Goal: Task Accomplishment & Management: Complete application form

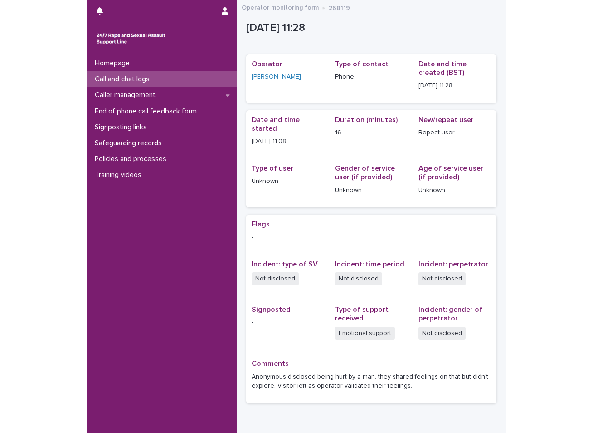
scroll to position [40, 0]
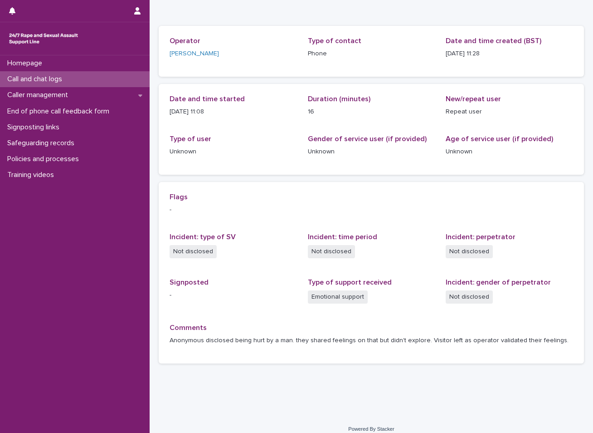
click at [37, 76] on p "Call and chat logs" at bounding box center [37, 79] width 66 height 9
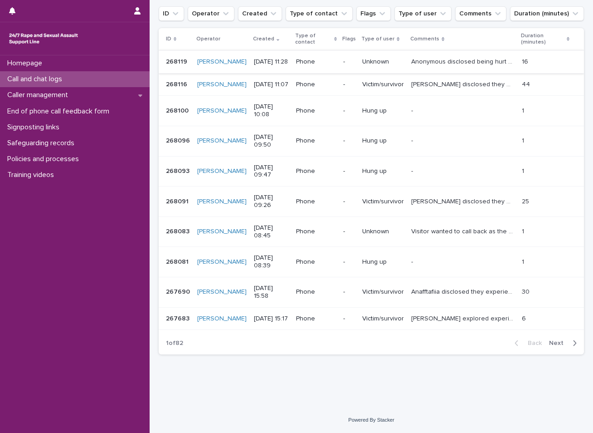
scroll to position [136, 0]
click at [53, 78] on p "Call and chat logs" at bounding box center [37, 79] width 66 height 9
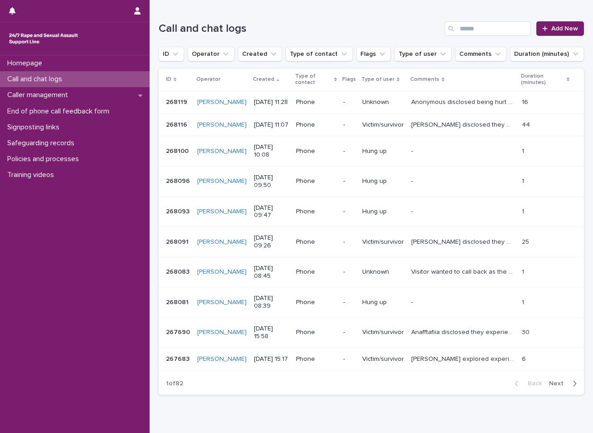
scroll to position [0, 0]
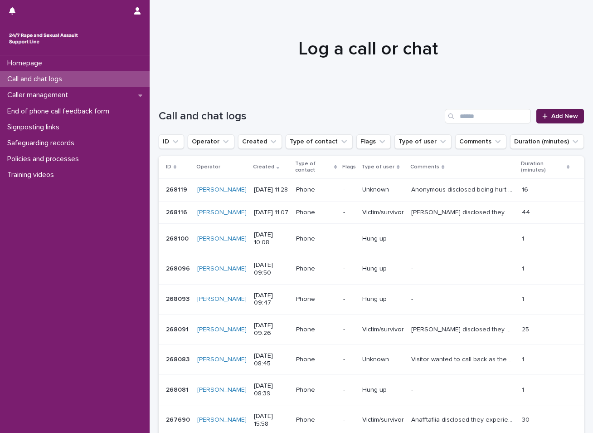
click at [418, 118] on span "Add New" at bounding box center [565, 116] width 27 height 6
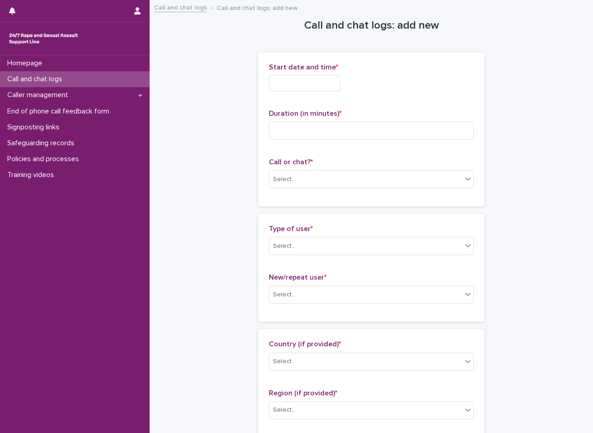
click at [323, 81] on input "text" at bounding box center [305, 83] width 72 height 16
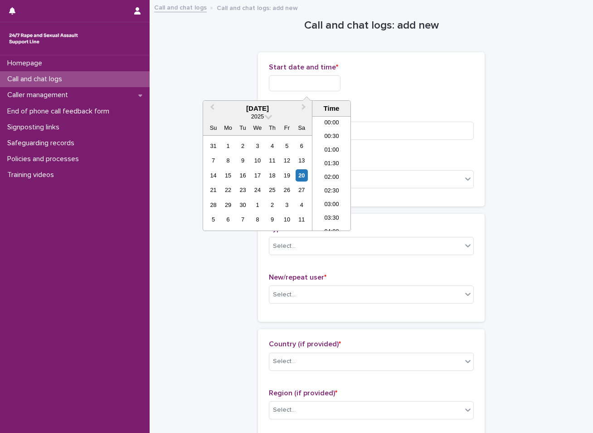
scroll to position [304, 0]
click at [299, 178] on div "20" at bounding box center [302, 175] width 12 height 12
click at [340, 162] on li "12:30" at bounding box center [332, 160] width 39 height 14
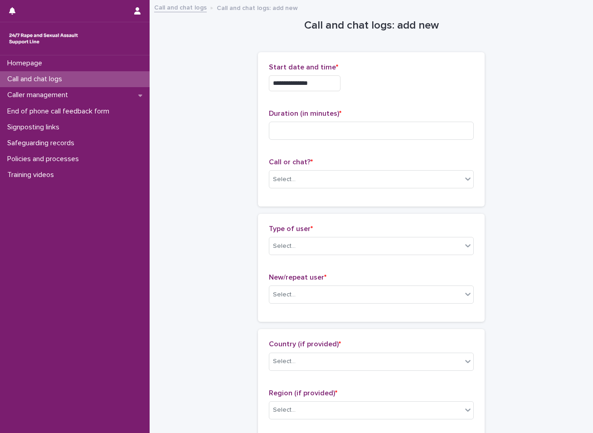
click at [326, 86] on input "**********" at bounding box center [305, 83] width 72 height 16
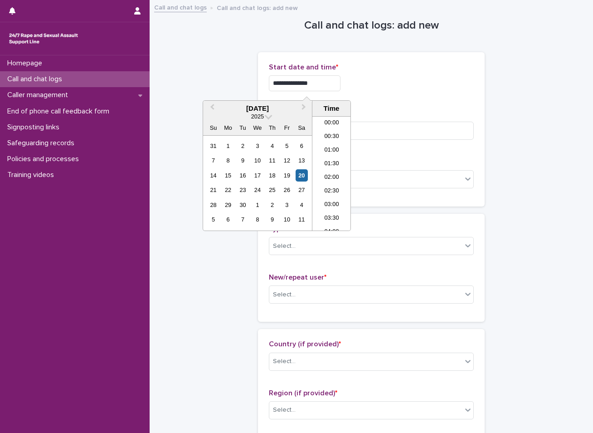
scroll to position [290, 0]
type input "**********"
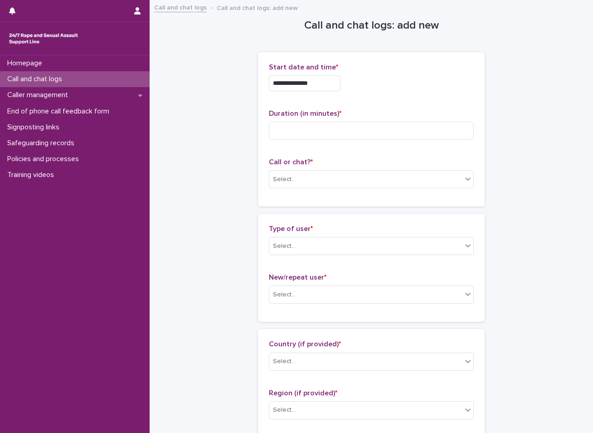
click at [293, 128] on input at bounding box center [371, 131] width 205 height 18
type input "**"
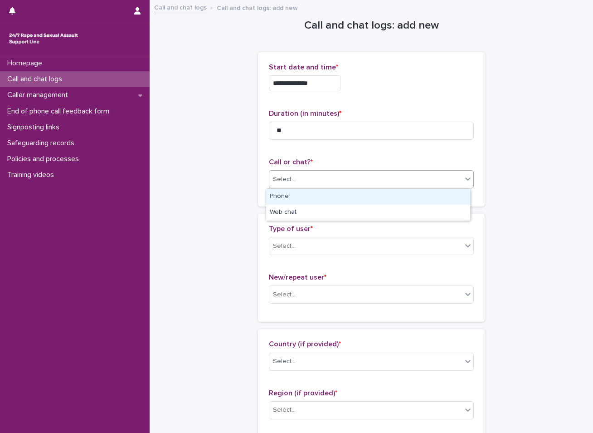
click at [331, 177] on div "Select..." at bounding box center [366, 179] width 193 height 15
click at [332, 200] on div "Phone" at bounding box center [368, 197] width 204 height 16
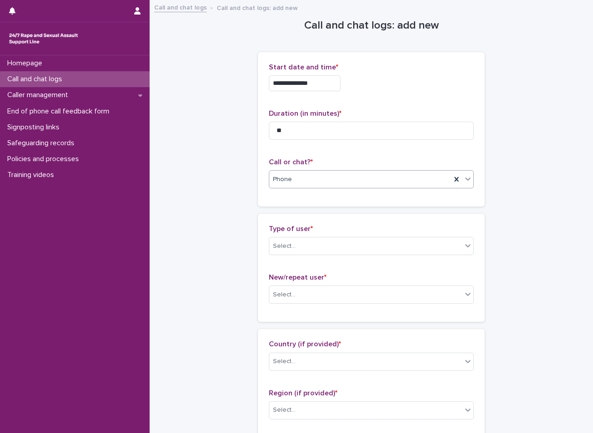
scroll to position [45, 0]
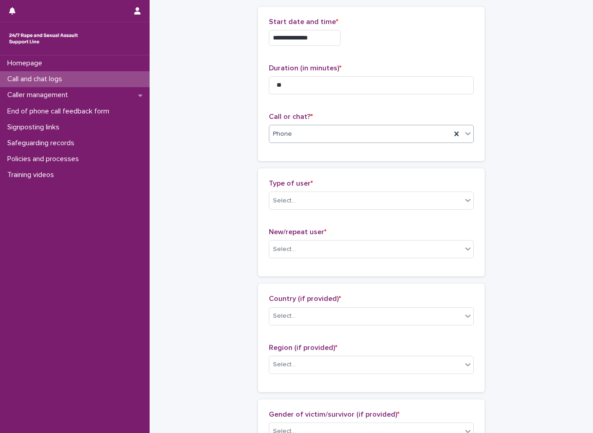
click at [332, 200] on div "Select..." at bounding box center [366, 200] width 193 height 15
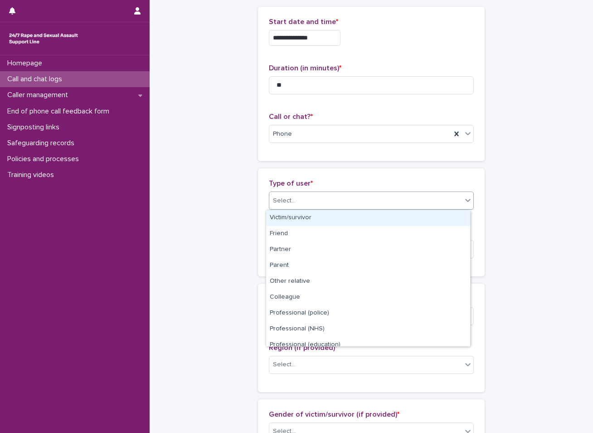
click at [325, 213] on div "Victim/survivor" at bounding box center [368, 218] width 204 height 16
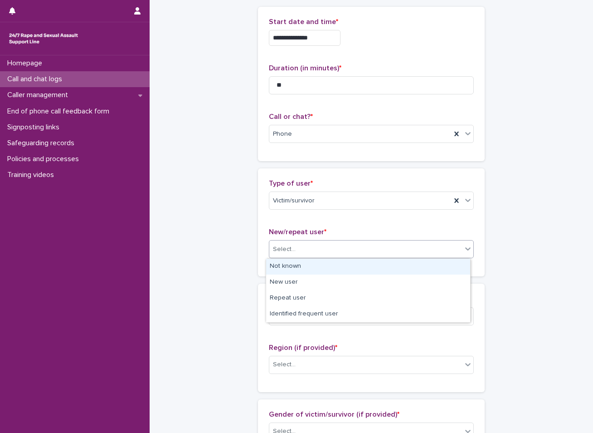
click at [317, 245] on div "Select..." at bounding box center [366, 249] width 193 height 15
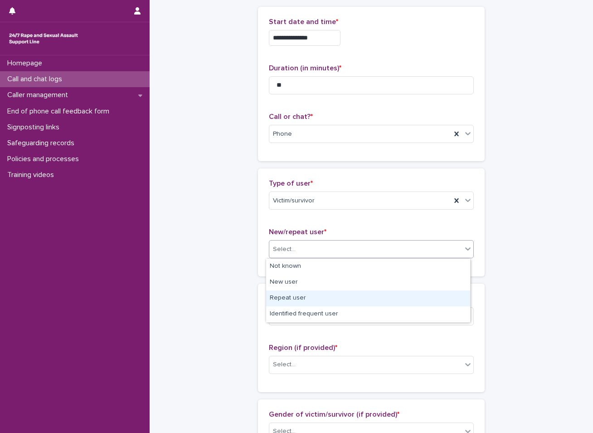
click at [303, 302] on div "Repeat user" at bounding box center [368, 298] width 204 height 16
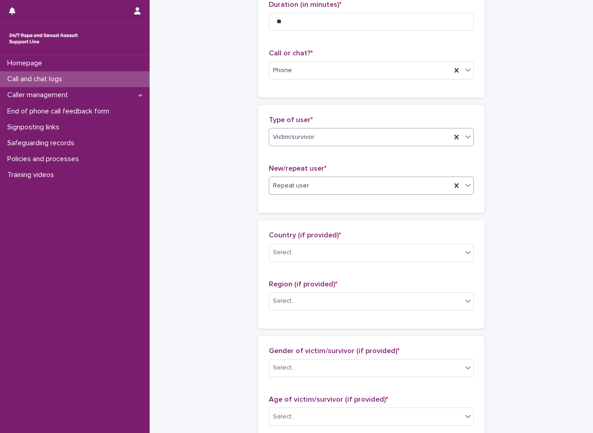
scroll to position [136, 0]
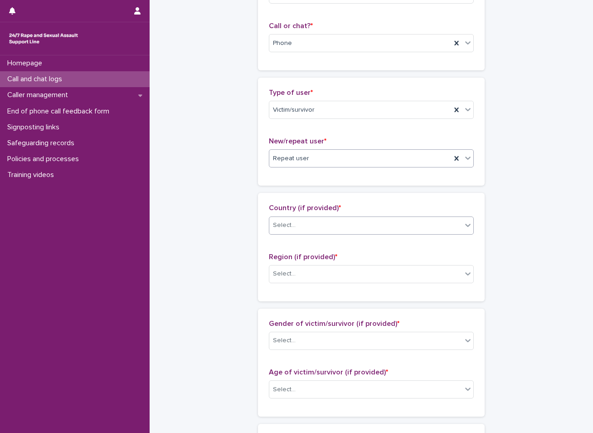
click at [295, 227] on div "Select..." at bounding box center [366, 225] width 193 height 15
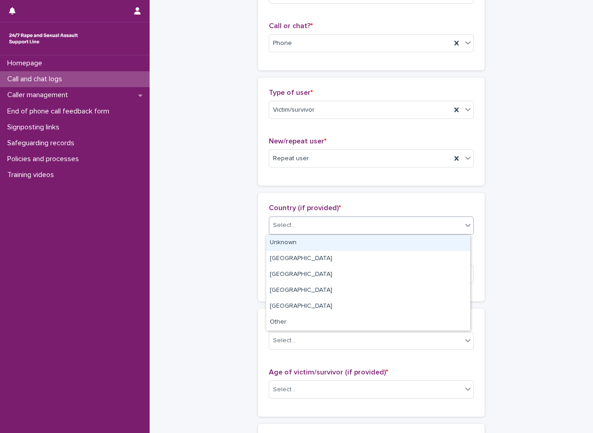
click at [312, 241] on div "Unknown" at bounding box center [368, 243] width 204 height 16
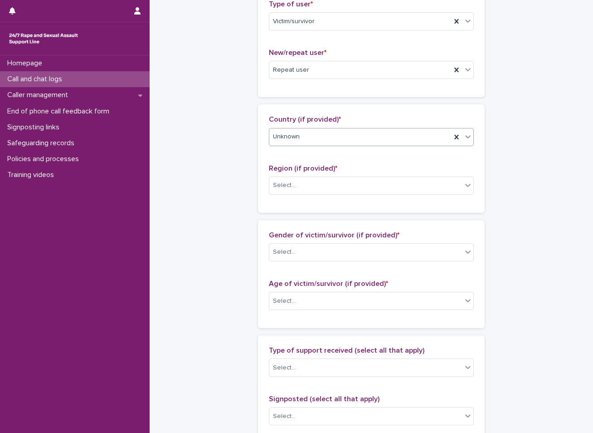
scroll to position [227, 0]
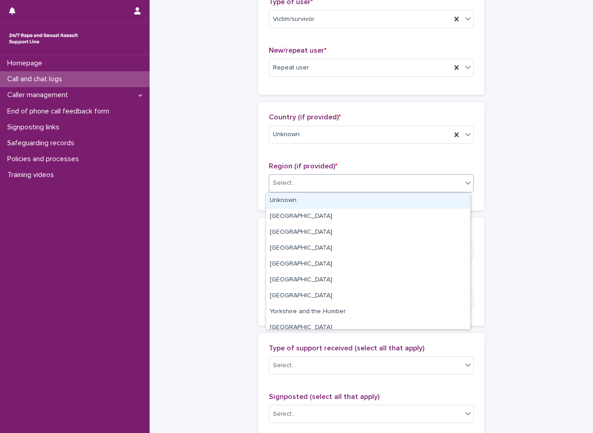
click at [310, 181] on div "Select..." at bounding box center [366, 183] width 193 height 15
click at [304, 204] on div "Unknown" at bounding box center [368, 201] width 204 height 16
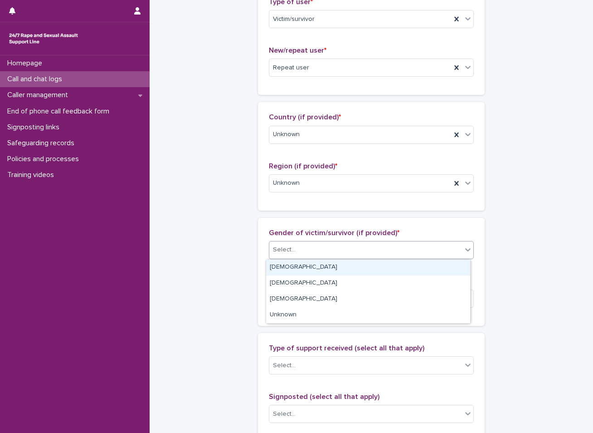
click at [301, 246] on div "Select..." at bounding box center [366, 249] width 193 height 15
click at [295, 271] on div "[DEMOGRAPHIC_DATA]" at bounding box center [368, 268] width 204 height 16
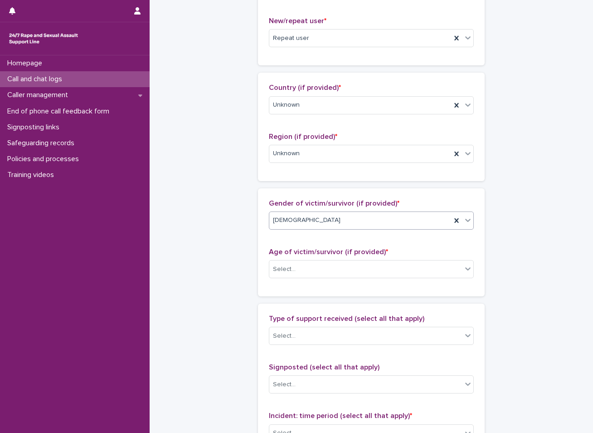
scroll to position [272, 0]
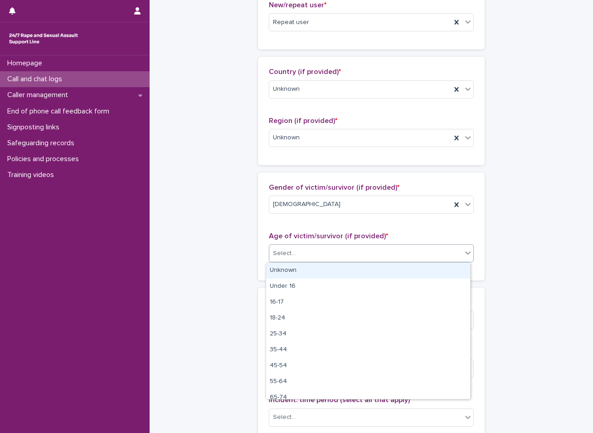
click at [326, 250] on div "Select..." at bounding box center [366, 253] width 193 height 15
click at [294, 269] on div "Unknown" at bounding box center [368, 271] width 204 height 16
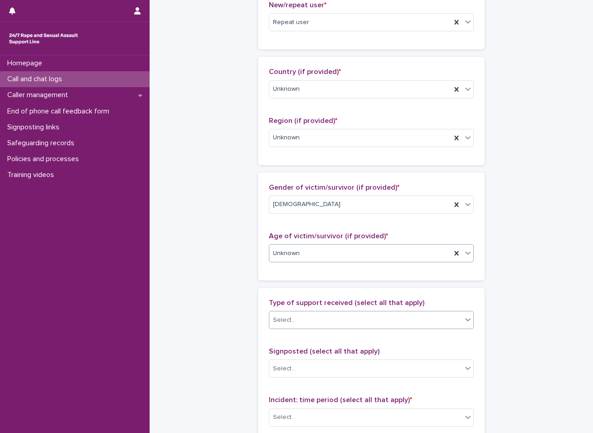
click at [284, 322] on div "Select..." at bounding box center [284, 320] width 23 height 10
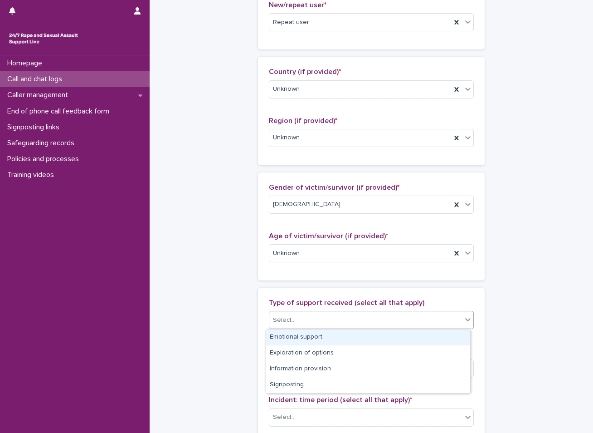
click at [285, 342] on div "Emotional support" at bounding box center [368, 337] width 204 height 16
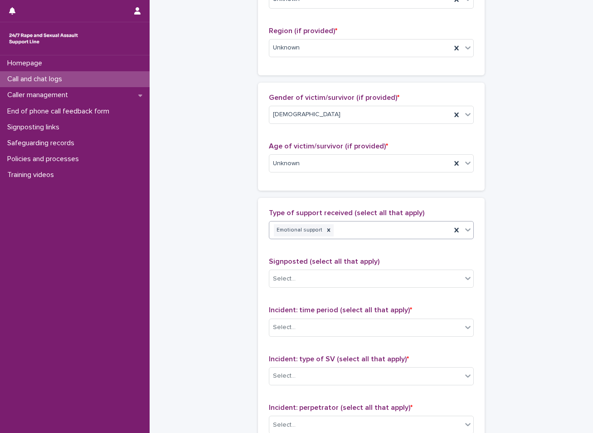
scroll to position [363, 0]
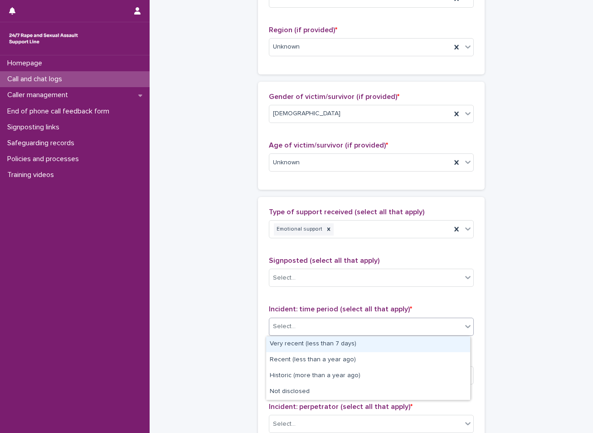
click at [296, 323] on div "Select..." at bounding box center [366, 326] width 193 height 15
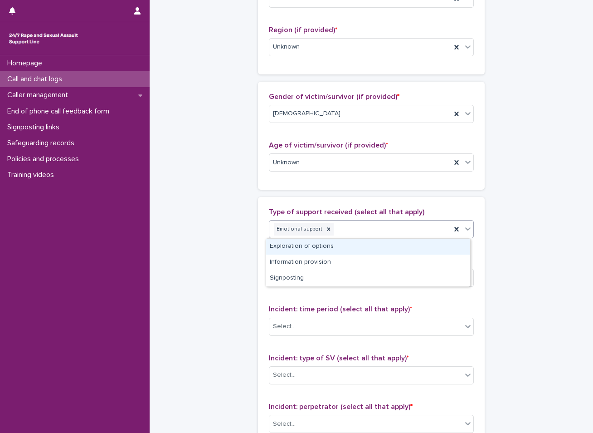
click at [343, 227] on div "Emotional support" at bounding box center [361, 229] width 182 height 16
click at [321, 245] on div "Exploration of options" at bounding box center [368, 247] width 204 height 16
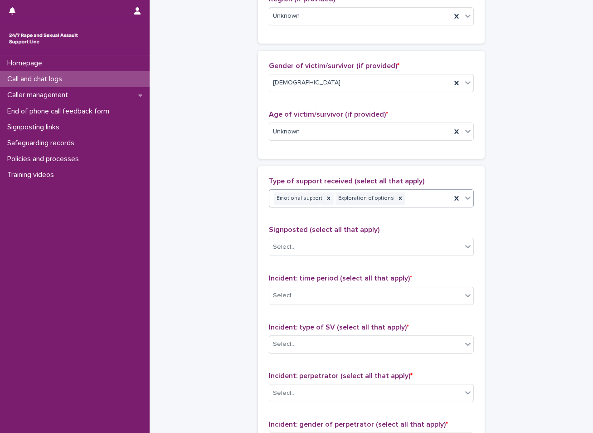
scroll to position [408, 0]
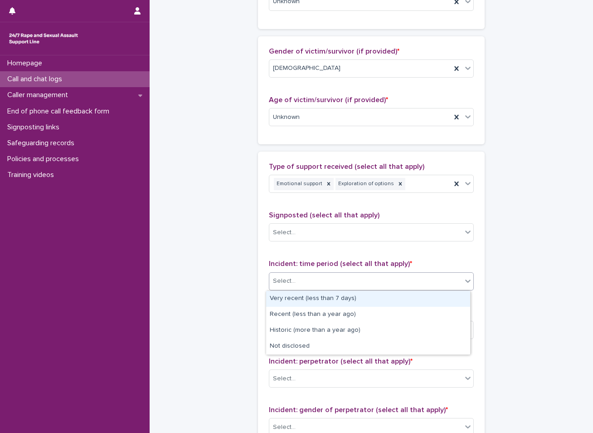
click at [305, 280] on div "Select..." at bounding box center [366, 281] width 193 height 15
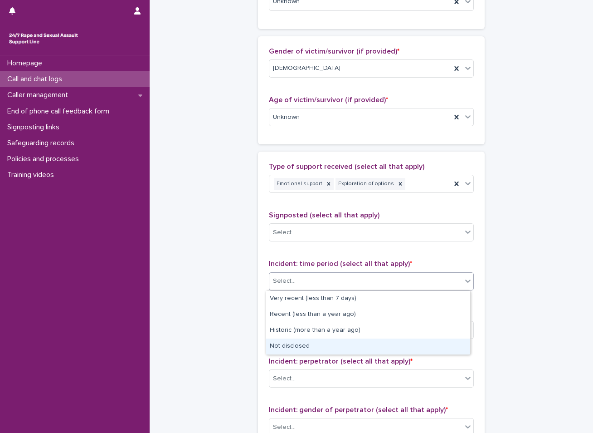
click at [286, 344] on div "Not disclosed" at bounding box center [368, 346] width 204 height 16
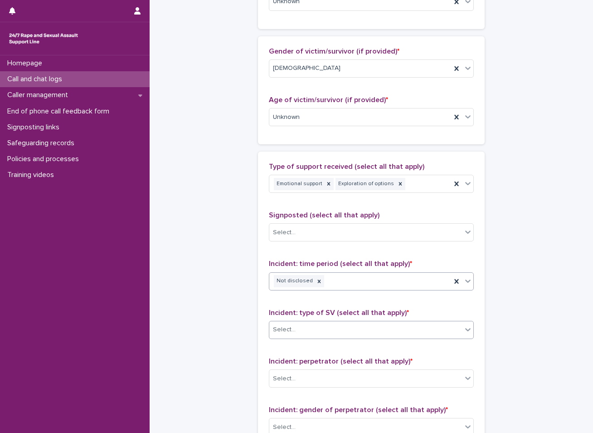
click at [301, 325] on div "Select..." at bounding box center [366, 329] width 193 height 15
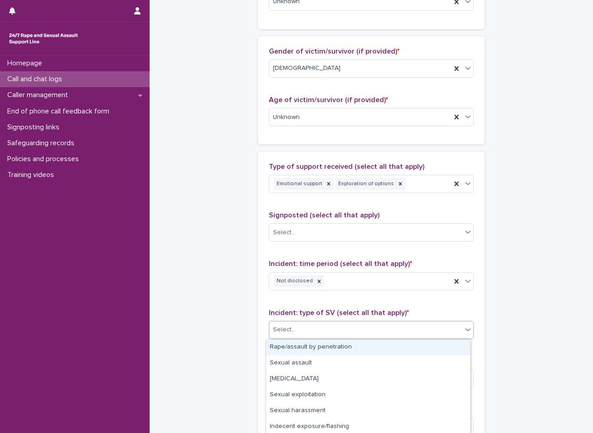
click at [311, 351] on div "Rape/assault by penetration" at bounding box center [368, 347] width 204 height 16
click at [363, 331] on div "Rape/assault by penetration" at bounding box center [361, 330] width 182 height 16
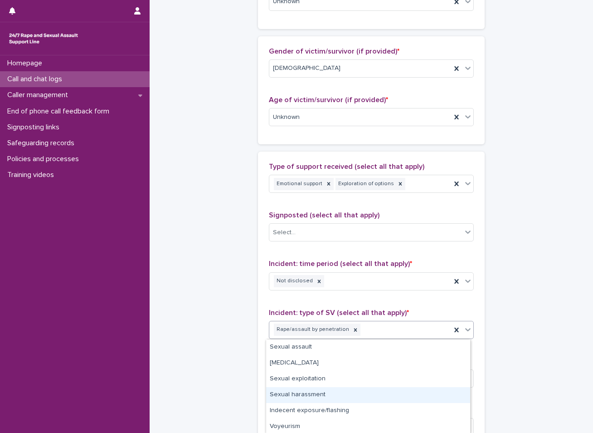
click at [292, 393] on div "Sexual harassment" at bounding box center [368, 395] width 204 height 16
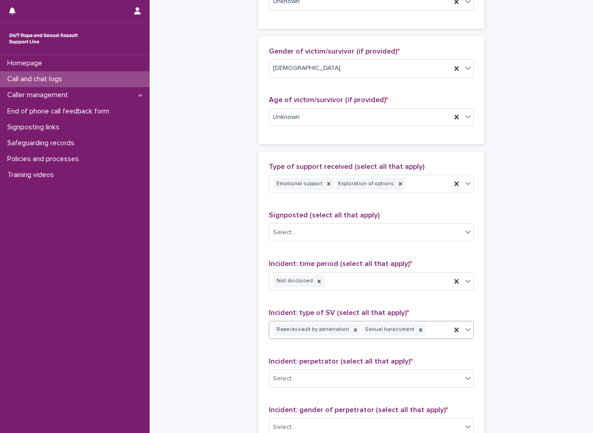
scroll to position [454, 0]
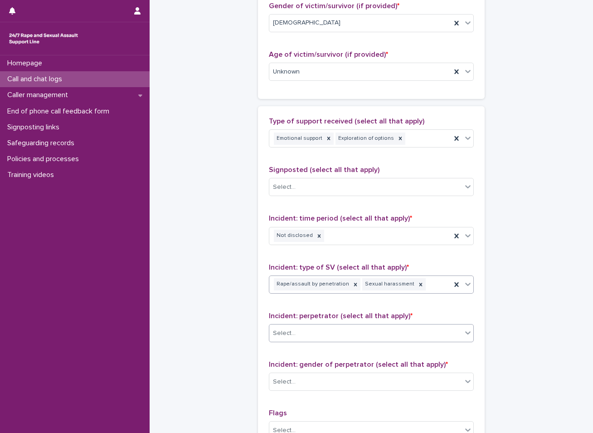
click at [314, 331] on div "Select..." at bounding box center [366, 333] width 193 height 15
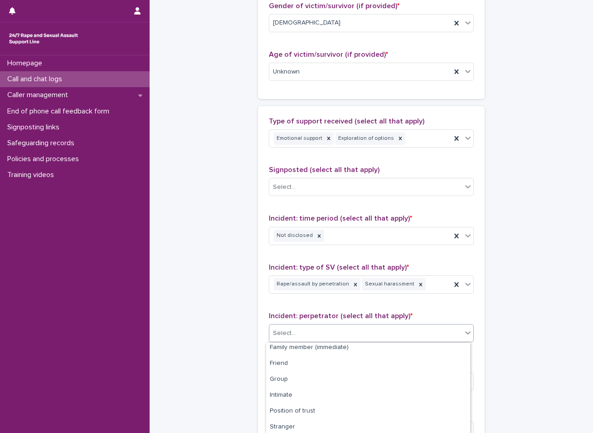
scroll to position [0, 0]
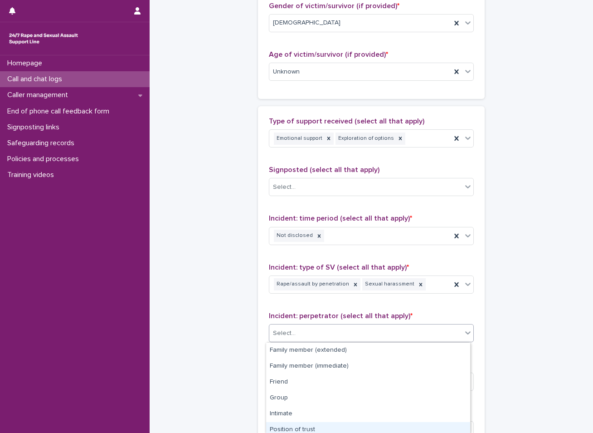
click at [309, 429] on div "Position of trust" at bounding box center [368, 430] width 204 height 16
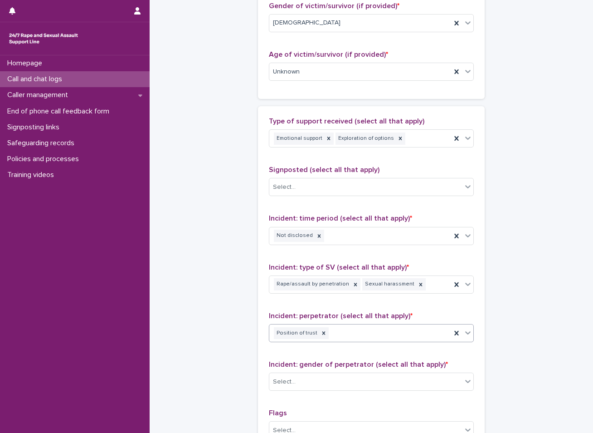
click at [338, 337] on div "Position of trust" at bounding box center [361, 333] width 182 height 16
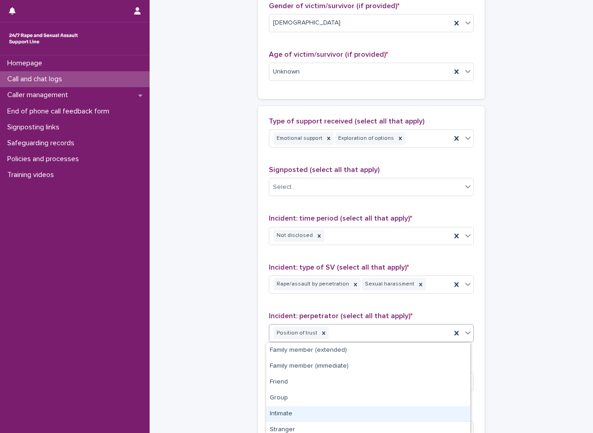
click at [296, 413] on div "Intimate" at bounding box center [368, 414] width 204 height 16
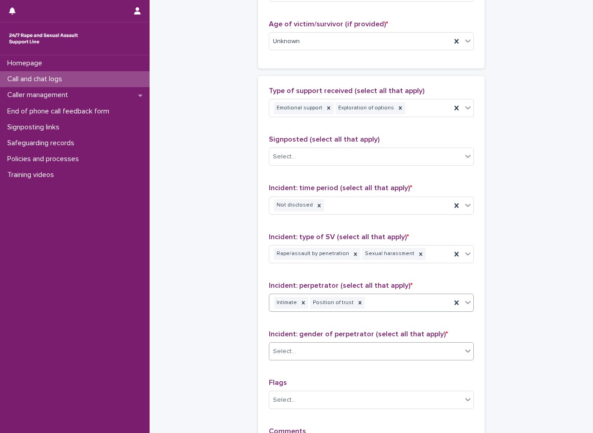
scroll to position [499, 0]
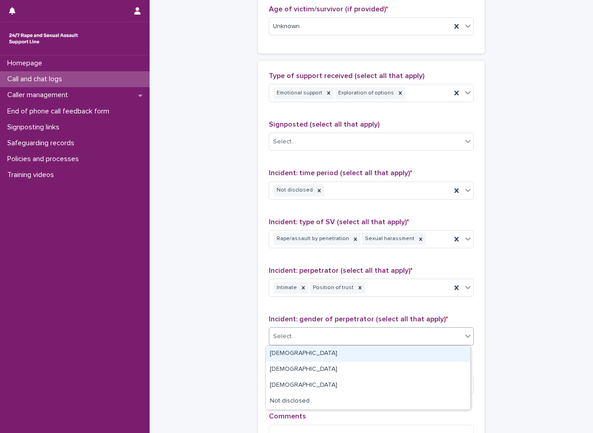
click at [288, 330] on div "Select..." at bounding box center [366, 336] width 193 height 15
click at [292, 353] on div "[DEMOGRAPHIC_DATA]" at bounding box center [368, 354] width 204 height 16
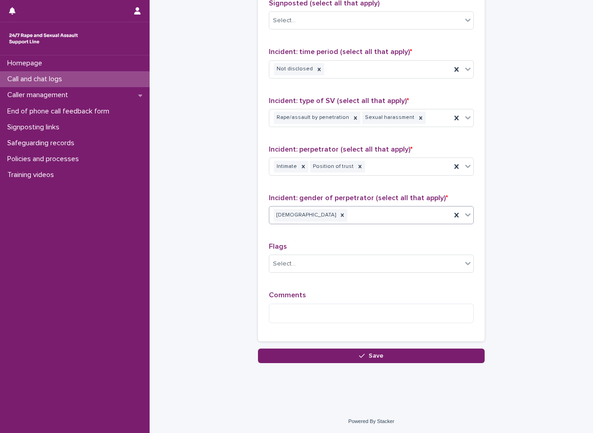
scroll to position [621, 0]
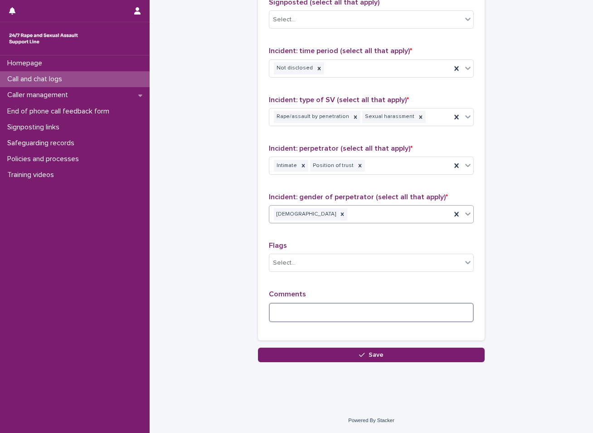
click at [318, 313] on textarea at bounding box center [371, 313] width 205 height 20
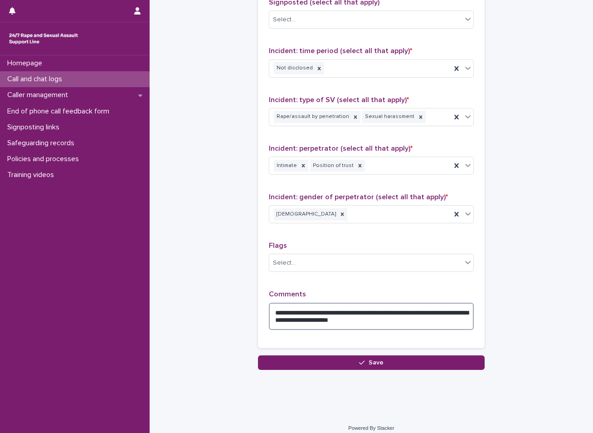
click at [392, 321] on textarea "**********" at bounding box center [371, 316] width 205 height 27
click at [403, 322] on textarea "**********" at bounding box center [371, 316] width 205 height 27
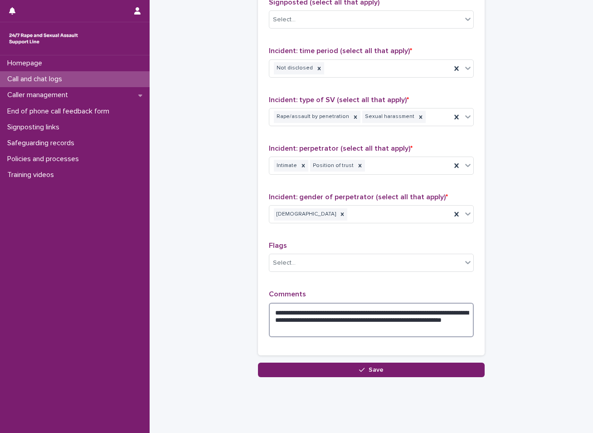
click at [296, 328] on textarea "**********" at bounding box center [371, 320] width 205 height 34
click at [410, 326] on textarea "**********" at bounding box center [371, 320] width 205 height 34
drag, startPoint x: 375, startPoint y: 313, endPoint x: 378, endPoint y: 308, distance: 5.7
click at [377, 313] on textarea "**********" at bounding box center [371, 320] width 205 height 34
click at [375, 321] on textarea "**********" at bounding box center [371, 320] width 205 height 34
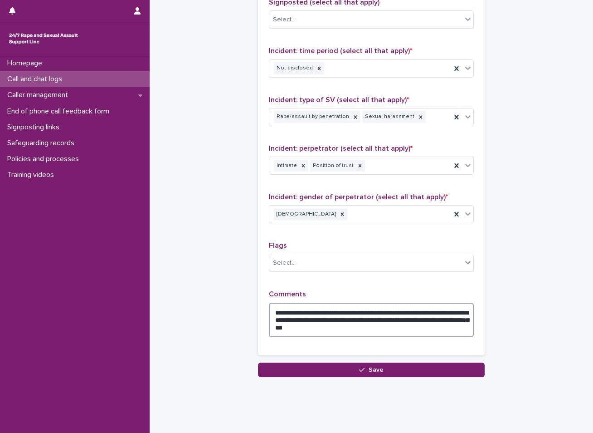
click at [408, 330] on textarea "**********" at bounding box center [371, 320] width 205 height 34
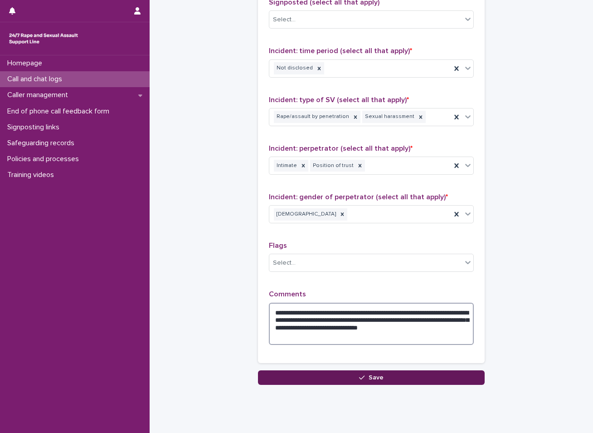
type textarea "**********"
click at [331, 378] on button "Save" at bounding box center [371, 377] width 227 height 15
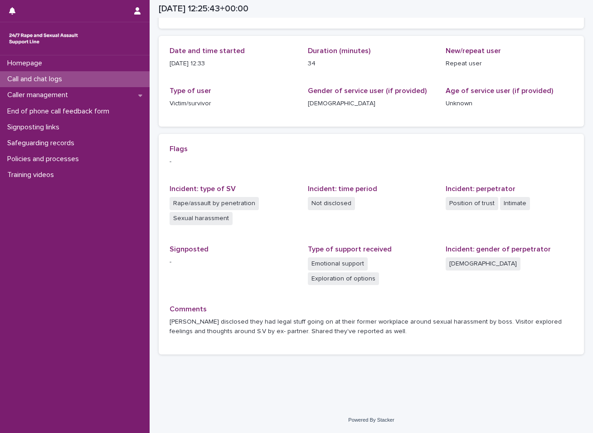
scroll to position [88, 0]
click at [33, 82] on p "Call and chat logs" at bounding box center [37, 79] width 66 height 9
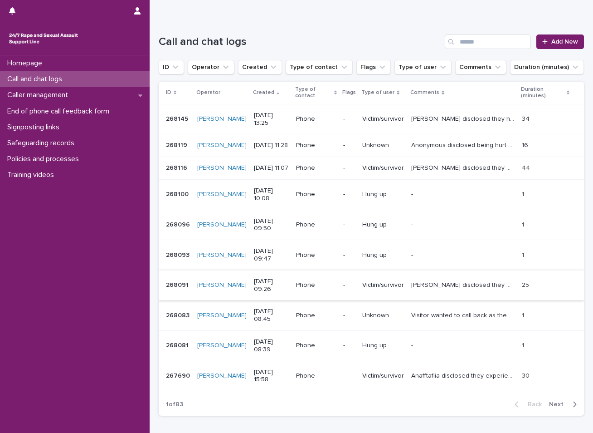
scroll to position [91, 0]
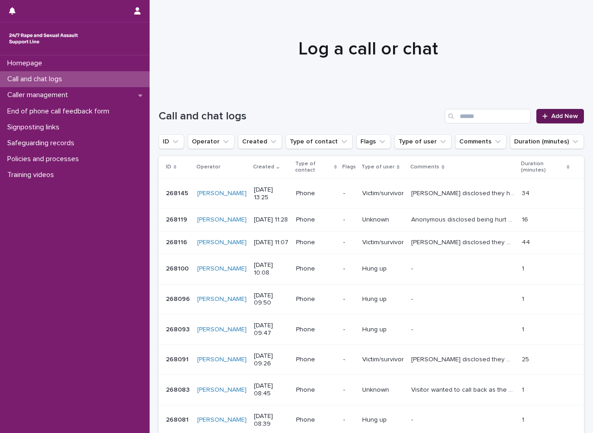
click at [554, 117] on span "Add New" at bounding box center [565, 116] width 27 height 6
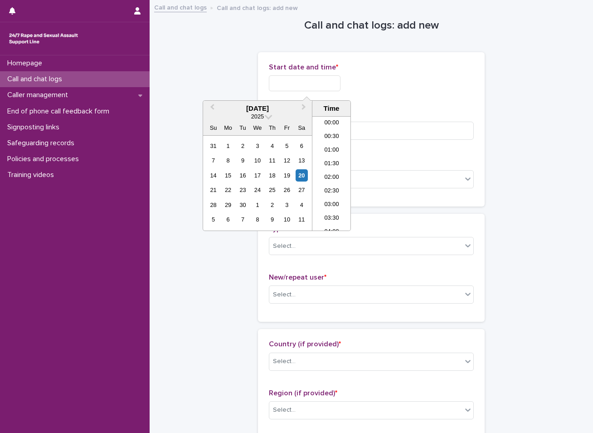
click at [341, 82] on input "text" at bounding box center [305, 83] width 72 height 16
click at [299, 174] on div "20" at bounding box center [302, 175] width 12 height 12
click at [336, 163] on li "13:30" at bounding box center [332, 160] width 39 height 14
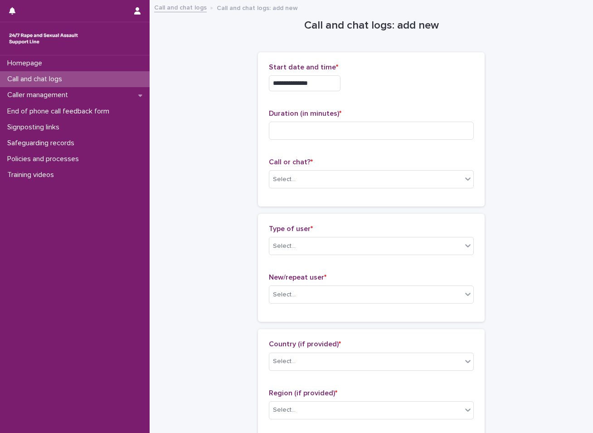
click at [332, 82] on input "**********" at bounding box center [305, 83] width 72 height 16
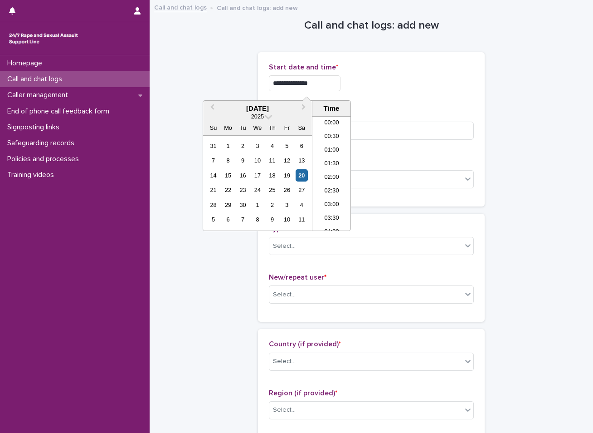
scroll to position [318, 0]
type input "**********"
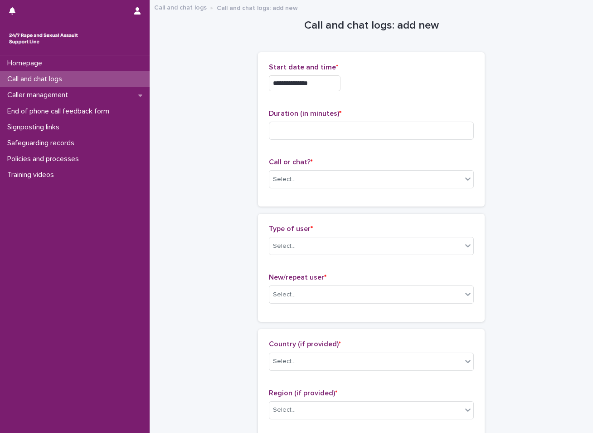
drag, startPoint x: 218, startPoint y: 71, endPoint x: 219, endPoint y: 103, distance: 31.8
click at [343, 131] on input at bounding box center [371, 131] width 205 height 18
type input "**"
click at [314, 181] on div "Select..." at bounding box center [366, 179] width 193 height 15
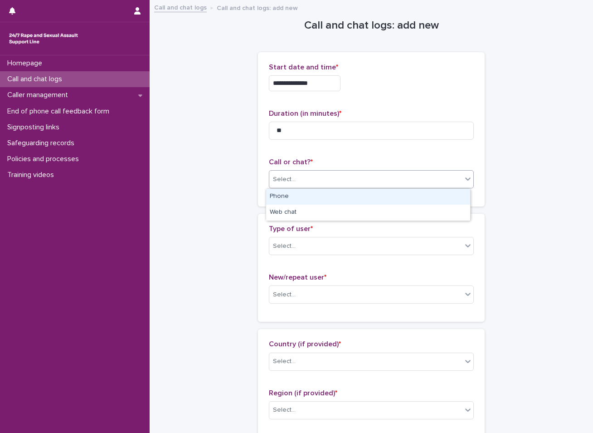
click at [303, 202] on div "Phone" at bounding box center [368, 197] width 204 height 16
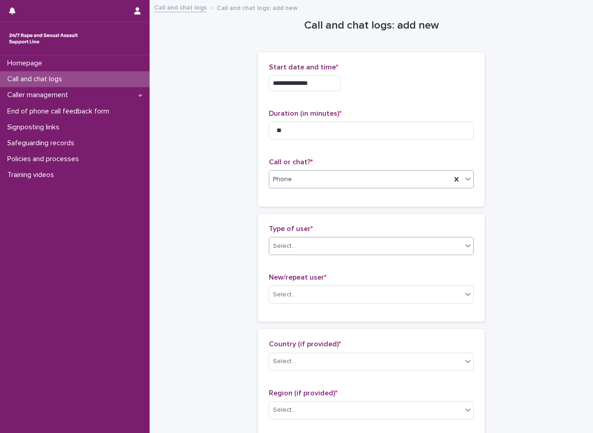
click at [299, 251] on div "Select..." at bounding box center [366, 246] width 193 height 15
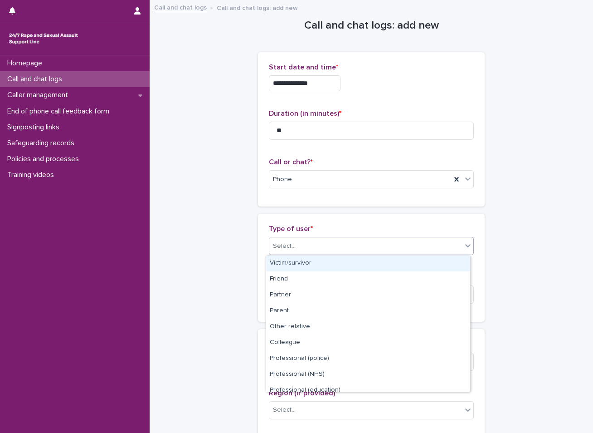
click at [309, 268] on div "Victim/survivor" at bounding box center [368, 263] width 204 height 16
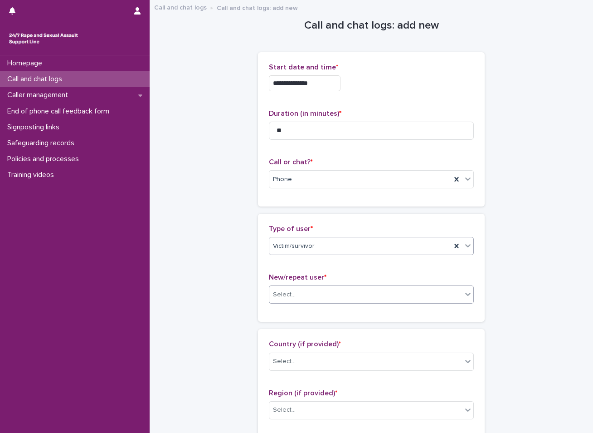
click at [306, 294] on div "Select..." at bounding box center [366, 294] width 193 height 15
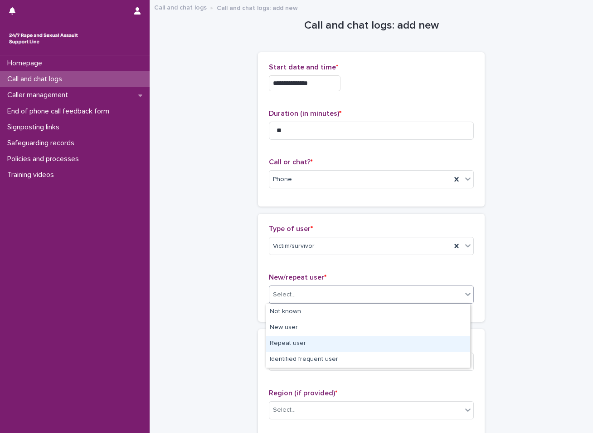
click at [278, 340] on div "Repeat user" at bounding box center [368, 344] width 204 height 16
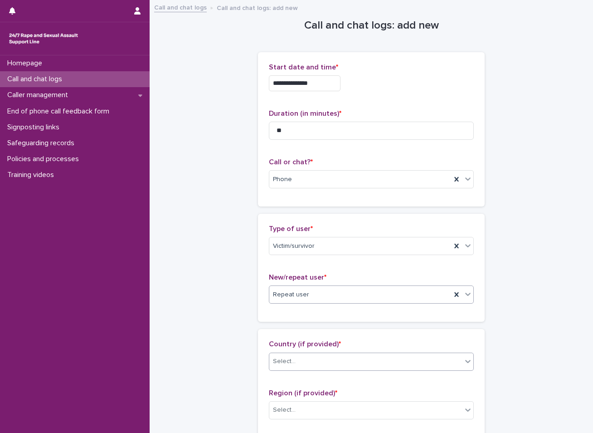
click at [277, 362] on div "Select..." at bounding box center [284, 362] width 23 height 10
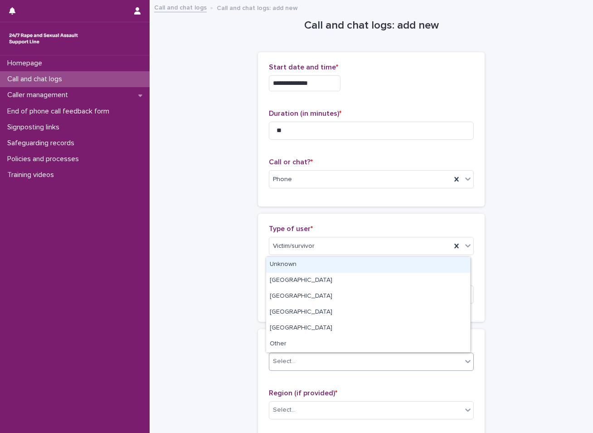
click at [294, 264] on div "Unknown" at bounding box center [368, 265] width 204 height 16
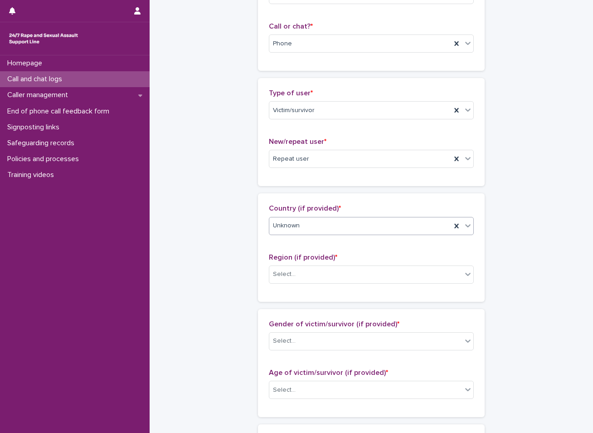
scroll to position [136, 0]
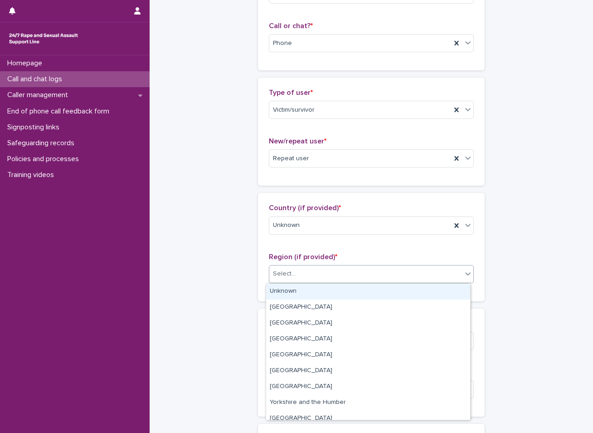
click at [297, 270] on div "Select..." at bounding box center [366, 273] width 193 height 15
click at [291, 285] on div "Unknown" at bounding box center [368, 292] width 204 height 16
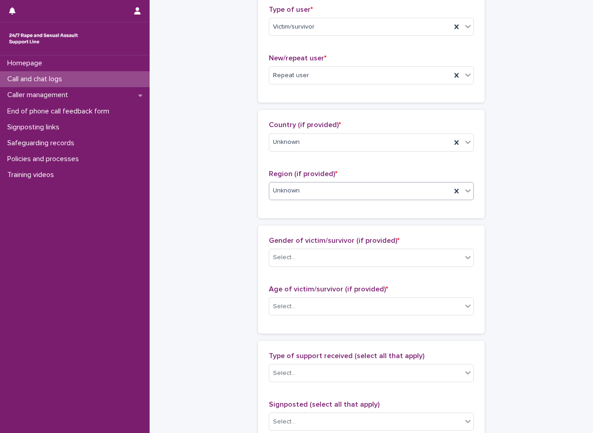
scroll to position [227, 0]
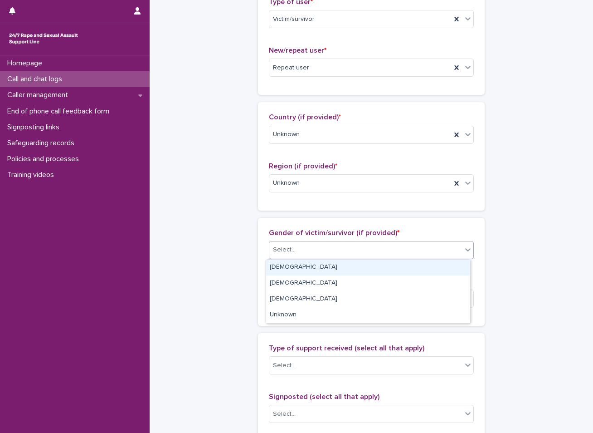
click at [292, 250] on div "Select..." at bounding box center [366, 249] width 193 height 15
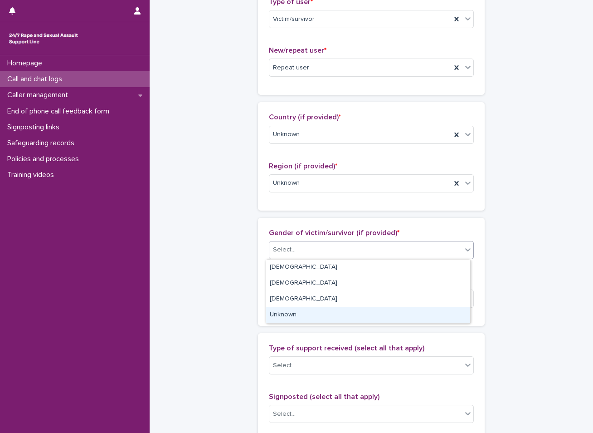
click at [279, 310] on div "Unknown" at bounding box center [368, 315] width 204 height 16
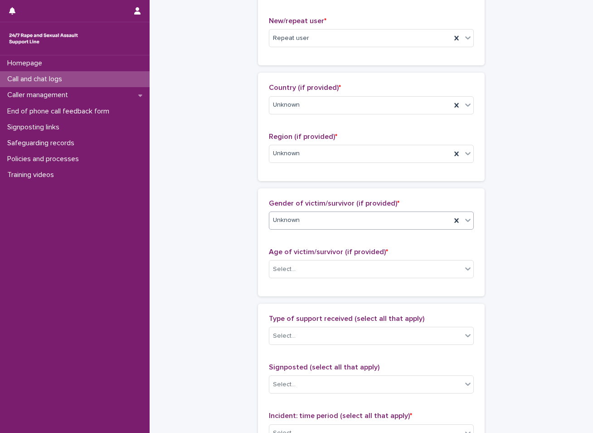
scroll to position [272, 0]
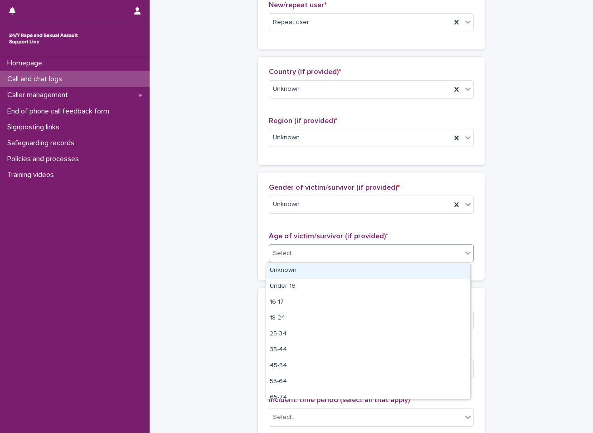
click at [341, 250] on div "Select..." at bounding box center [366, 253] width 193 height 15
click at [323, 270] on div "Unknown" at bounding box center [368, 271] width 204 height 16
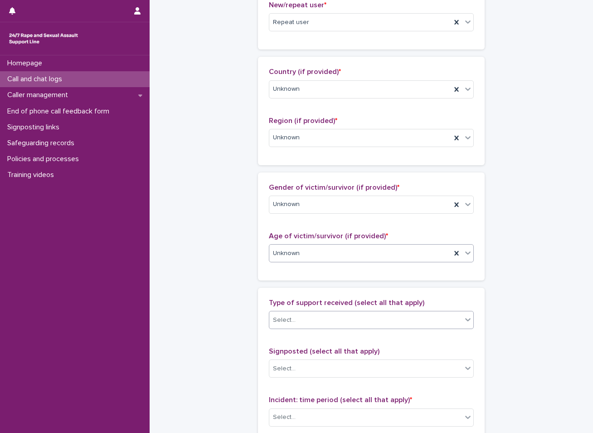
scroll to position [318, 0]
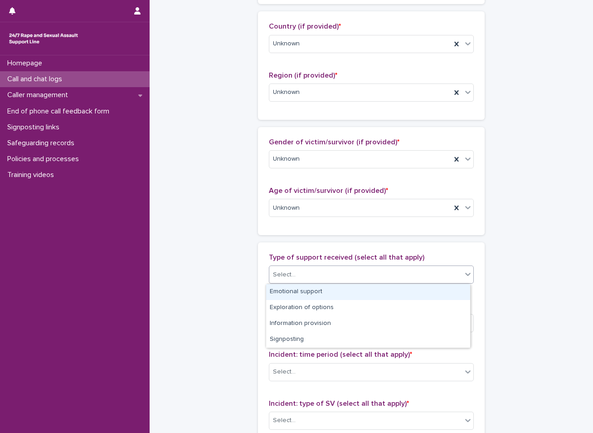
click at [315, 277] on div "Select..." at bounding box center [366, 274] width 193 height 15
click at [312, 291] on div "Emotional support" at bounding box center [368, 292] width 204 height 16
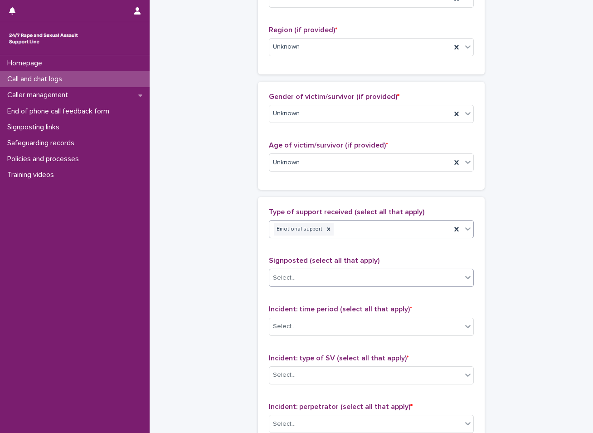
scroll to position [408, 0]
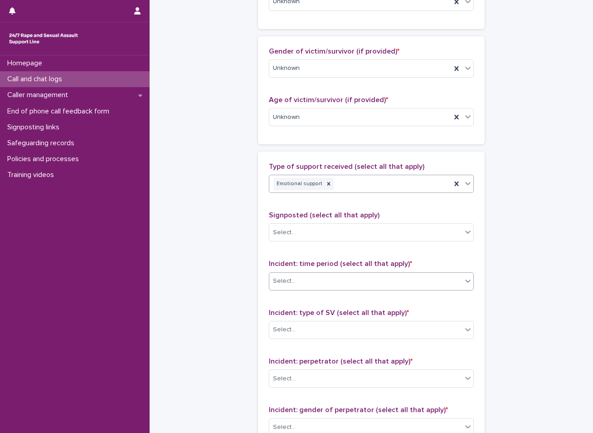
click at [341, 276] on div "Select..." at bounding box center [366, 281] width 193 height 15
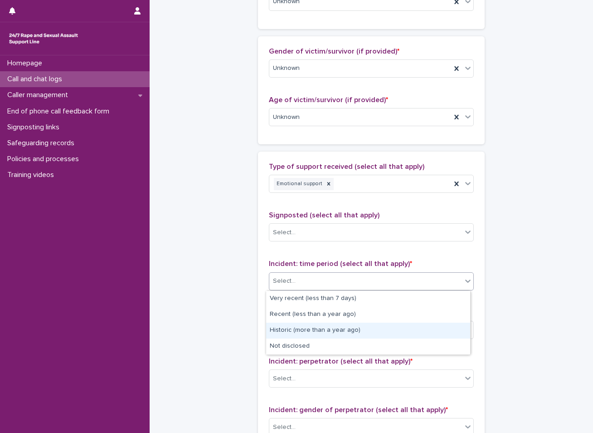
click at [327, 330] on div "Historic (more than a year ago)" at bounding box center [368, 331] width 204 height 16
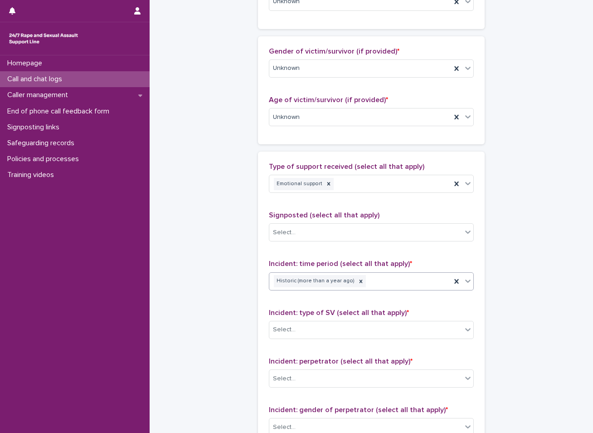
click at [370, 278] on div "Historic (more than a year ago)" at bounding box center [361, 281] width 182 height 16
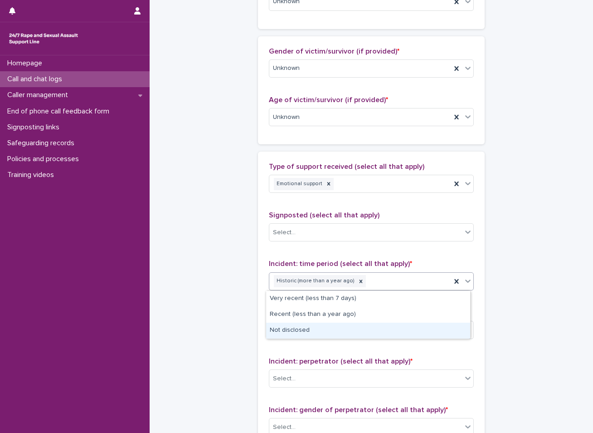
click at [292, 327] on div "Not disclosed" at bounding box center [368, 331] width 204 height 16
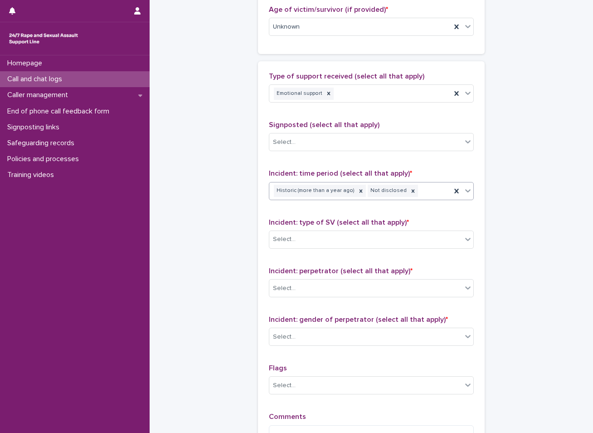
scroll to position [499, 0]
click at [276, 240] on div "Select..." at bounding box center [284, 239] width 23 height 10
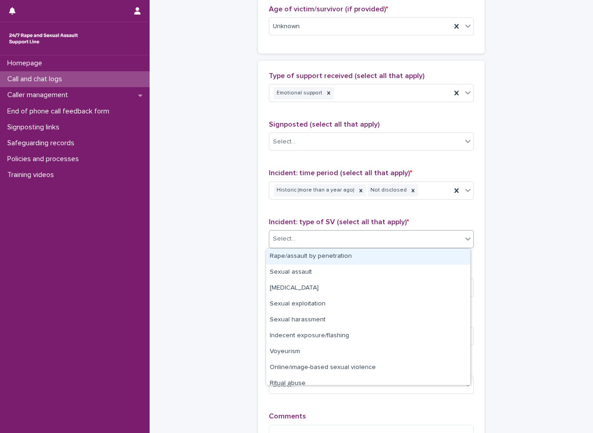
click at [278, 257] on div "Rape/assault by penetration" at bounding box center [368, 257] width 204 height 16
click at [366, 235] on div "Rape/assault by penetration" at bounding box center [361, 239] width 182 height 16
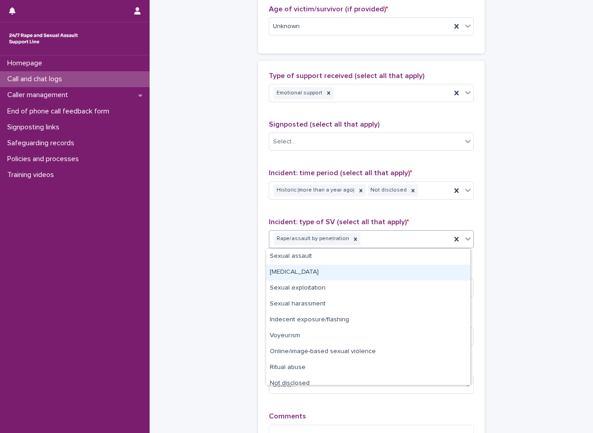
click at [335, 267] on div "[MEDICAL_DATA]" at bounding box center [368, 273] width 204 height 16
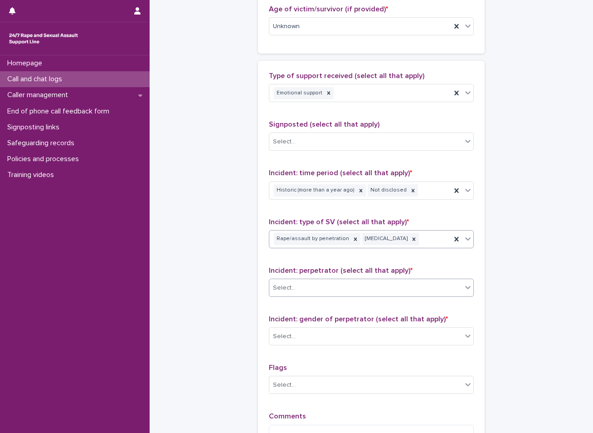
click at [331, 288] on div "Select..." at bounding box center [366, 287] width 193 height 15
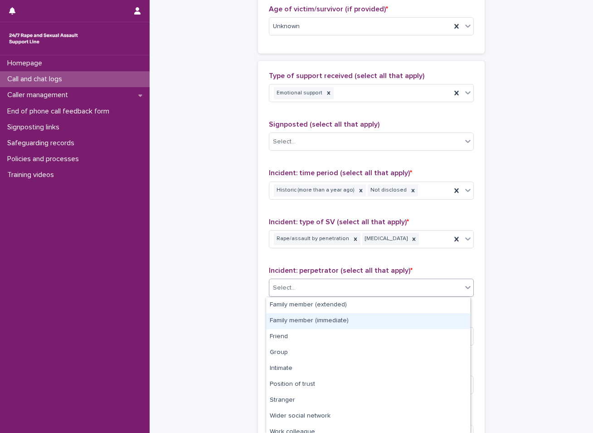
click at [301, 324] on div "Family member (immediate)" at bounding box center [368, 321] width 204 height 16
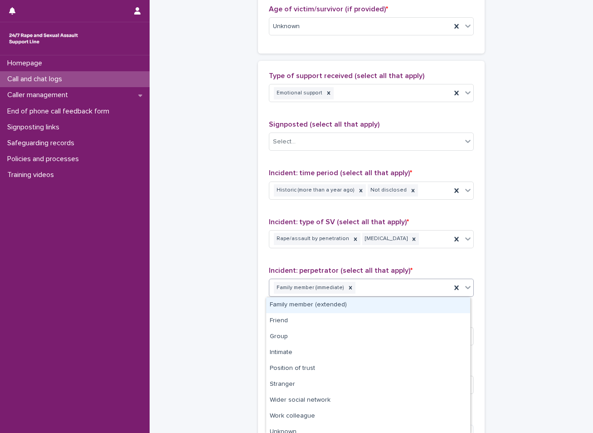
click at [363, 289] on div "Family member (immediate)" at bounding box center [361, 288] width 182 height 16
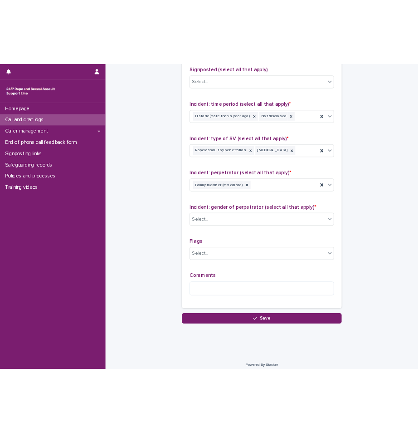
scroll to position [621, 0]
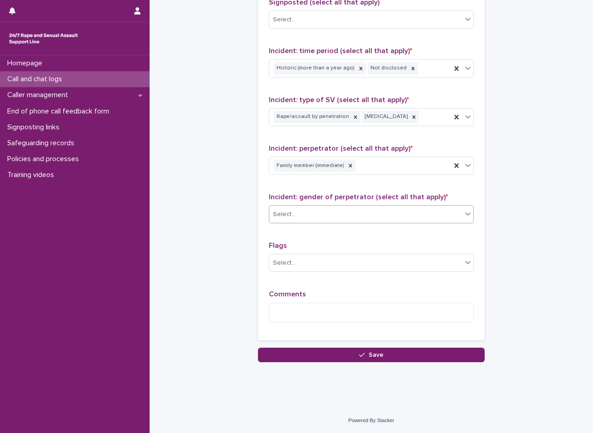
click at [305, 213] on div "Select..." at bounding box center [366, 214] width 193 height 15
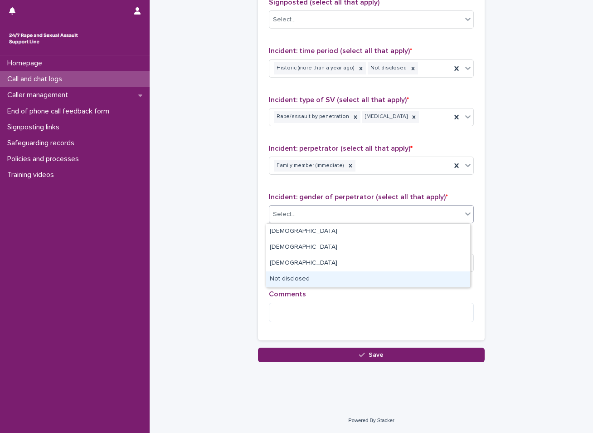
drag, startPoint x: 300, startPoint y: 271, endPoint x: 300, endPoint y: 278, distance: 6.8
click at [300, 278] on div "Not disclosed" at bounding box center [368, 279] width 204 height 16
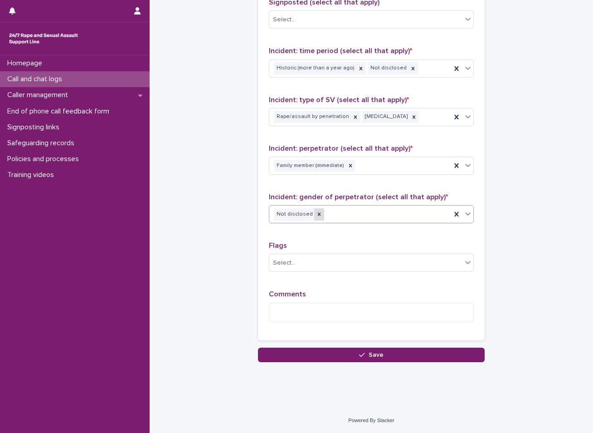
click at [316, 212] on icon at bounding box center [319, 214] width 6 height 6
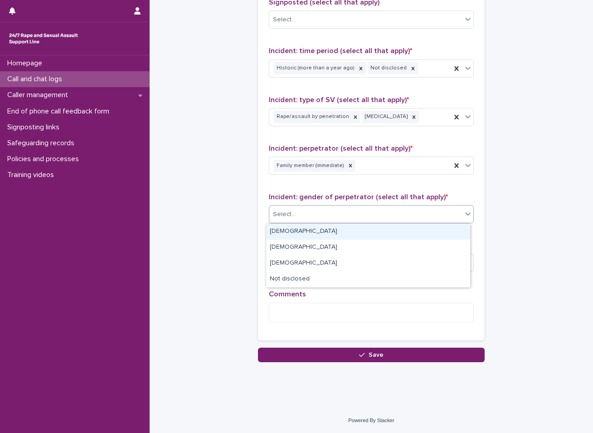
click at [309, 212] on div "Select..." at bounding box center [366, 214] width 193 height 15
click at [290, 235] on div "[DEMOGRAPHIC_DATA]" at bounding box center [368, 232] width 204 height 16
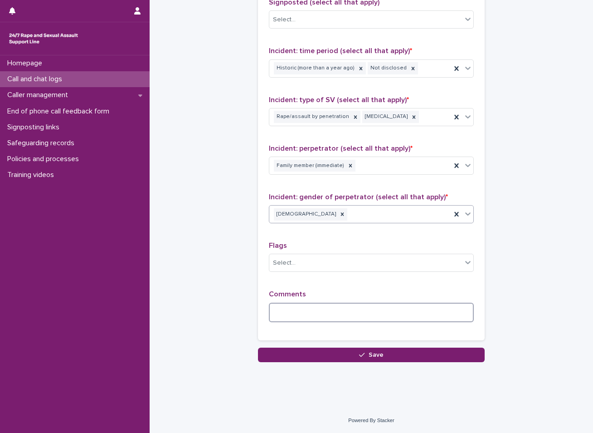
click at [311, 313] on textarea at bounding box center [371, 313] width 205 height 20
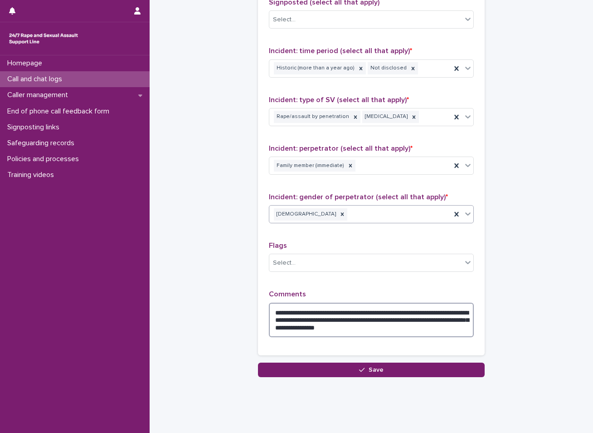
click at [408, 321] on textarea "**********" at bounding box center [371, 320] width 205 height 34
click at [433, 329] on textarea "**********" at bounding box center [371, 320] width 205 height 34
click at [427, 327] on textarea "**********" at bounding box center [371, 320] width 205 height 34
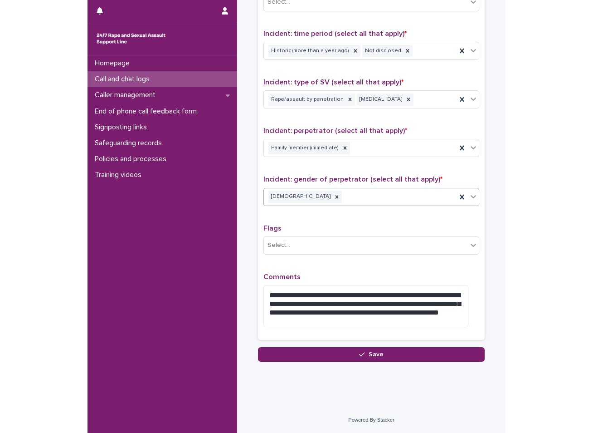
scroll to position [586, 0]
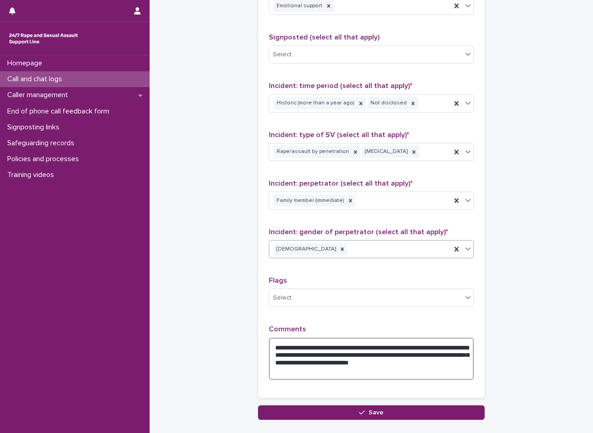
click at [333, 362] on textarea "**********" at bounding box center [371, 359] width 205 height 42
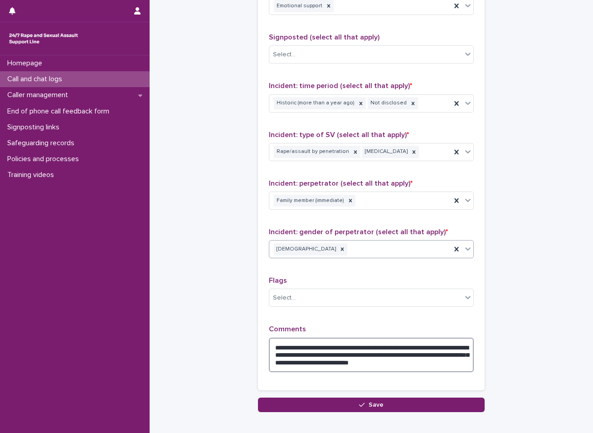
click at [307, 362] on textarea "**********" at bounding box center [371, 355] width 205 height 34
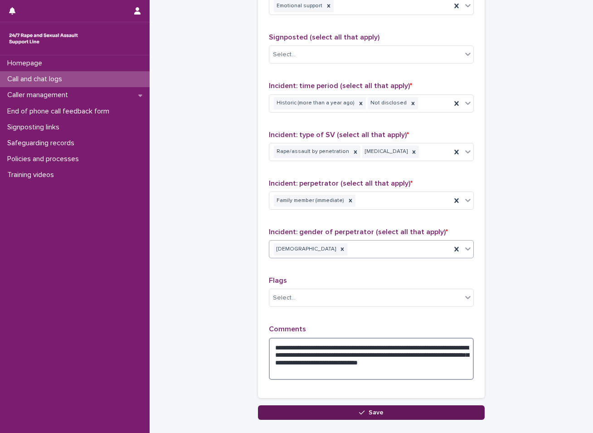
type textarea "**********"
click at [299, 412] on button "Save" at bounding box center [371, 412] width 227 height 15
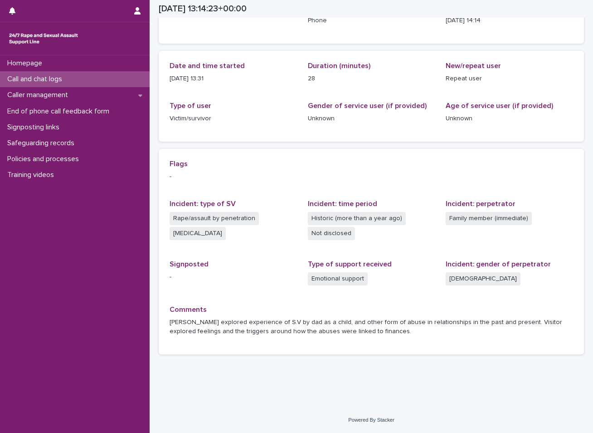
scroll to position [74, 0]
click at [90, 73] on div "Call and chat logs" at bounding box center [75, 79] width 150 height 16
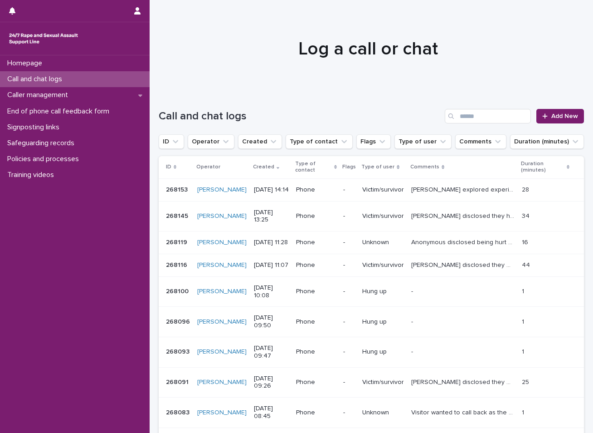
click at [62, 74] on div "Call and chat logs" at bounding box center [75, 79] width 150 height 16
